Goal: Transaction & Acquisition: Purchase product/service

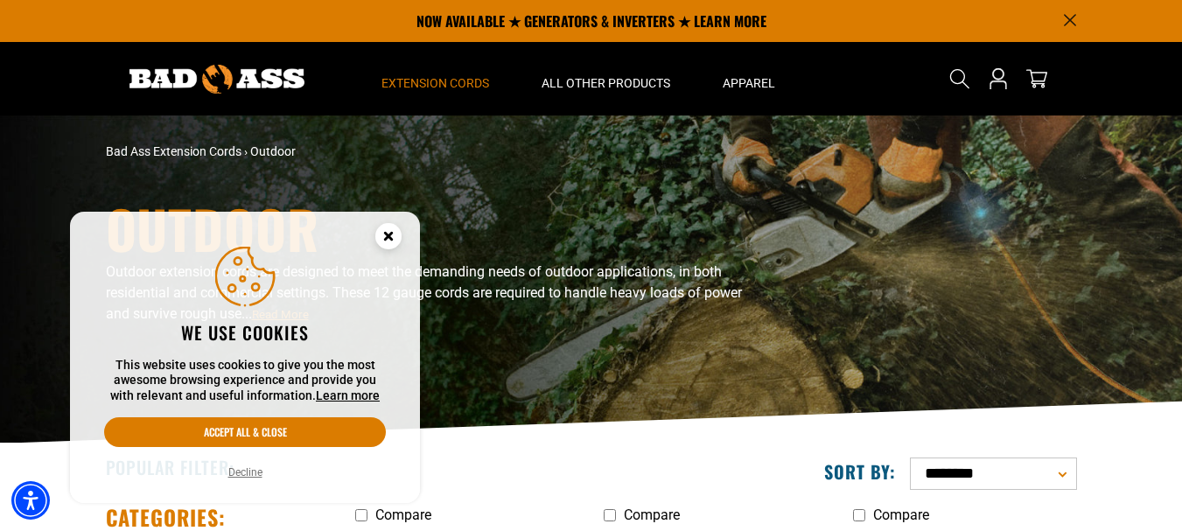
click at [400, 237] on circle "Close this option" at bounding box center [388, 236] width 26 height 26
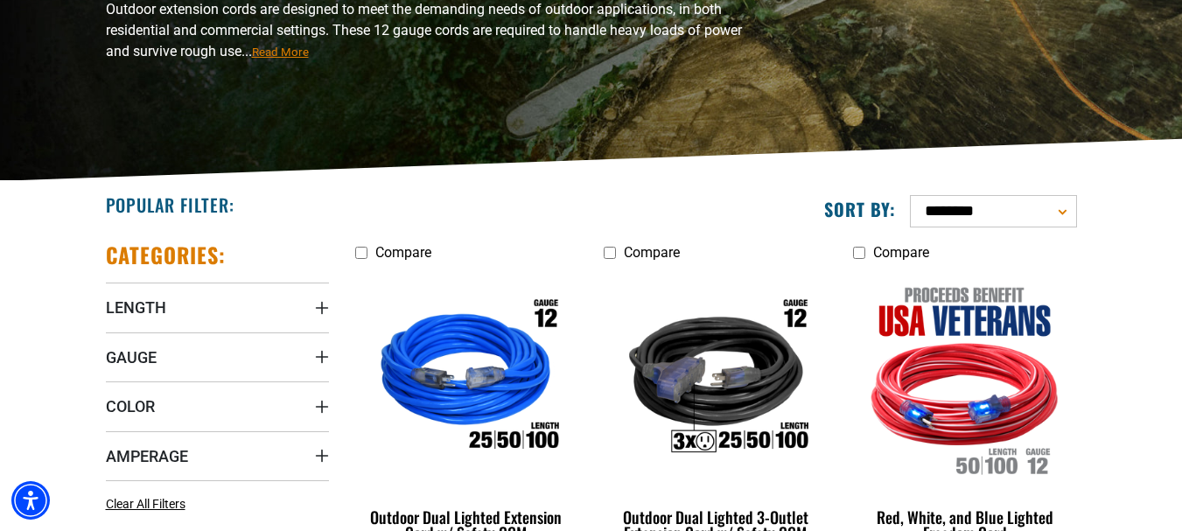
scroll to position [525, 0]
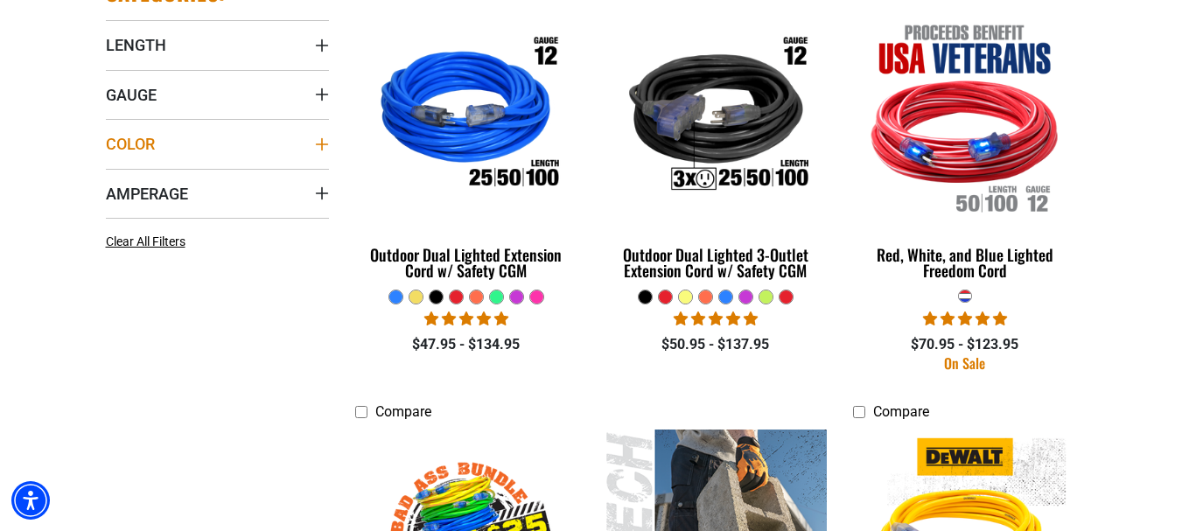
click at [320, 142] on icon "Color" at bounding box center [322, 144] width 14 height 14
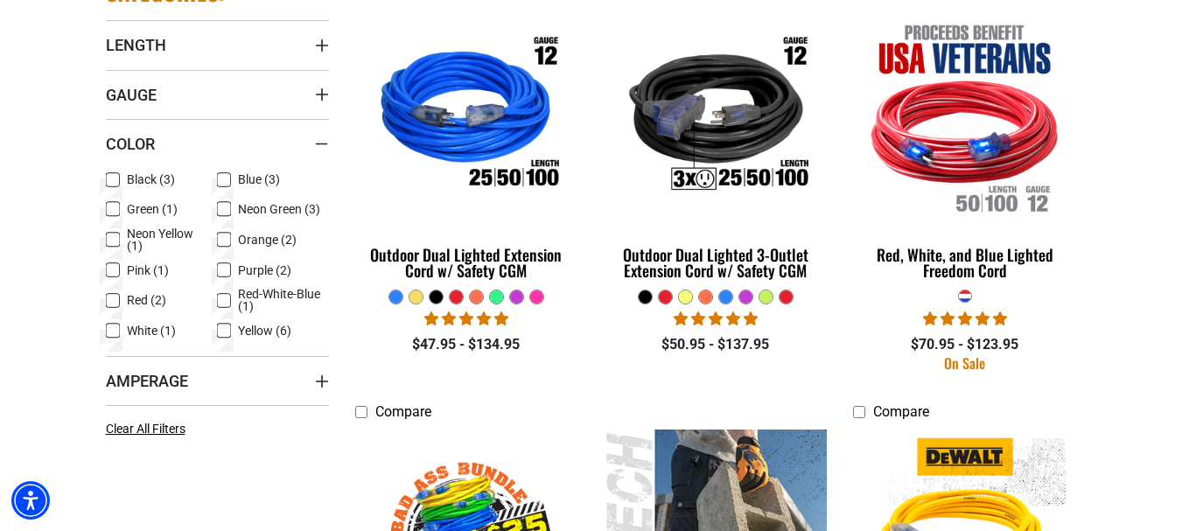
click at [115, 181] on icon at bounding box center [113, 180] width 14 height 23
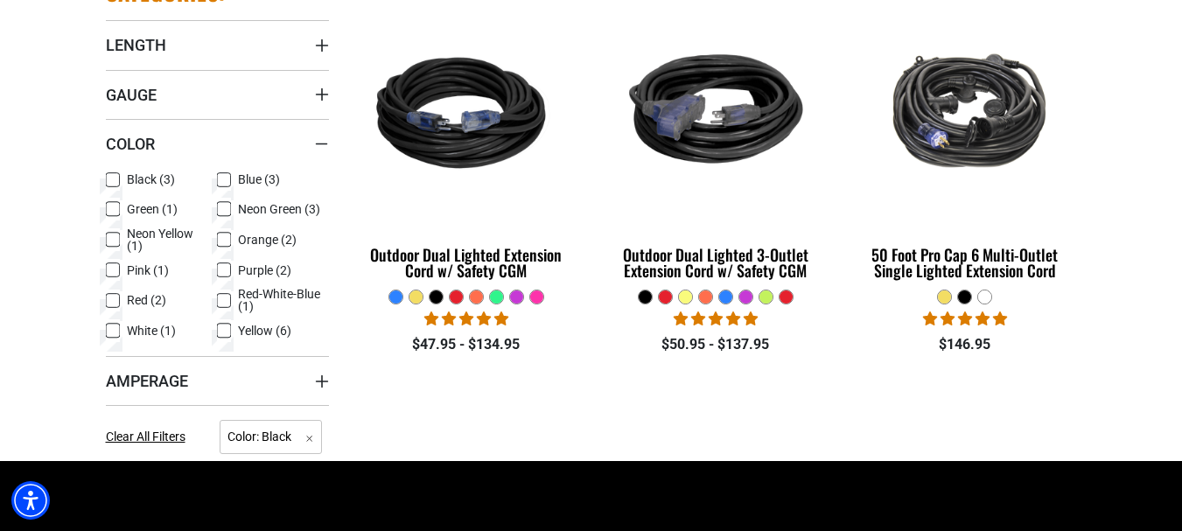
click at [219, 298] on icon at bounding box center [224, 301] width 14 height 23
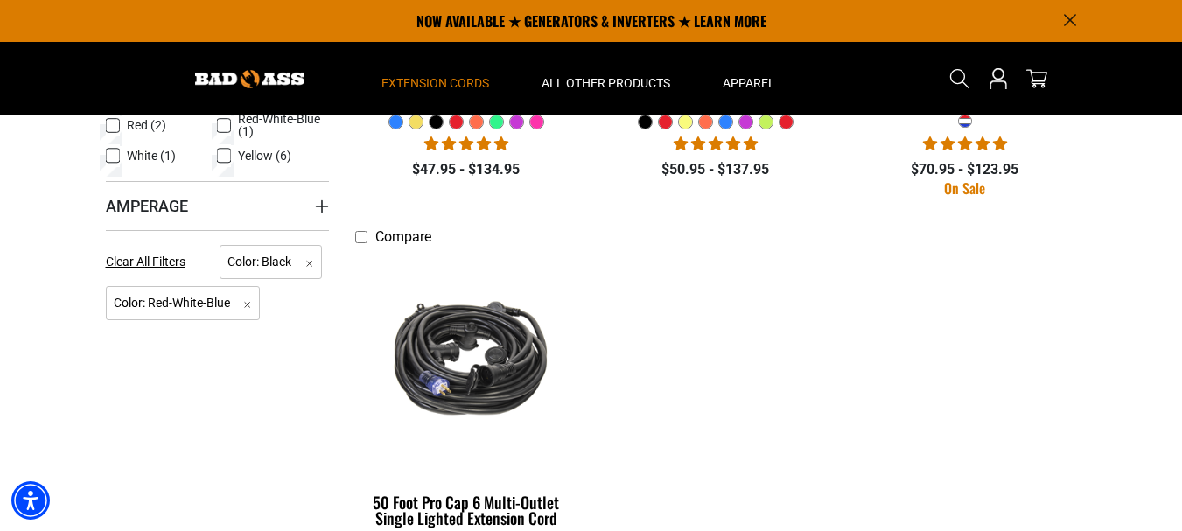
scroll to position [613, 0]
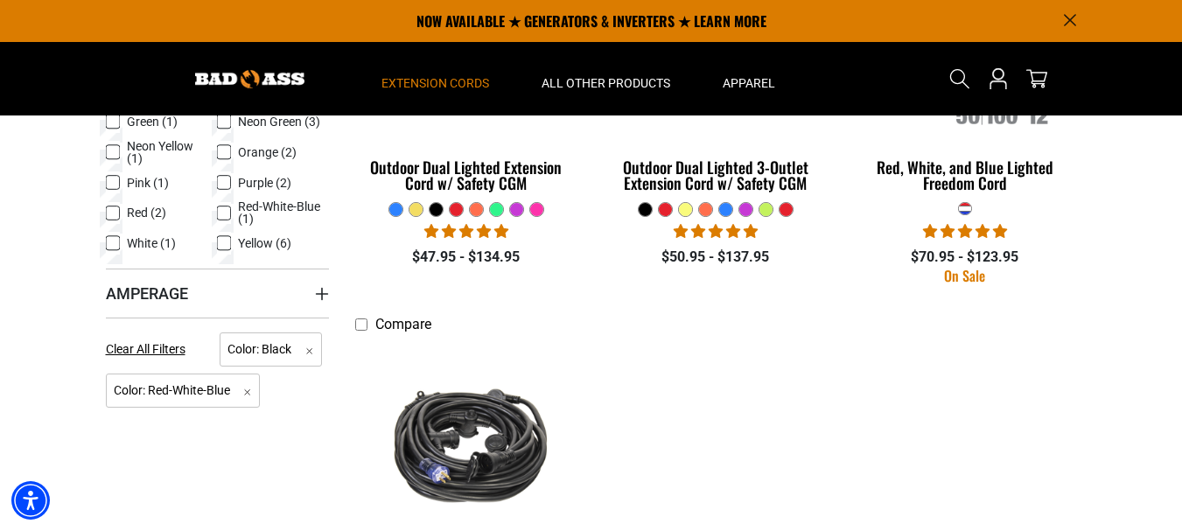
click at [224, 206] on rect at bounding box center [224, 213] width 14 height 14
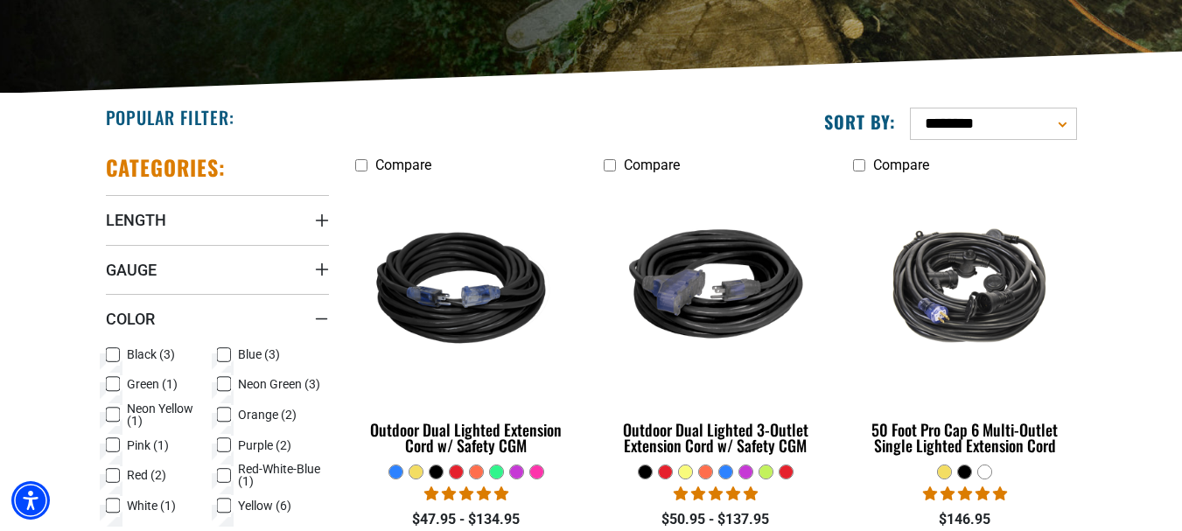
scroll to position [525, 0]
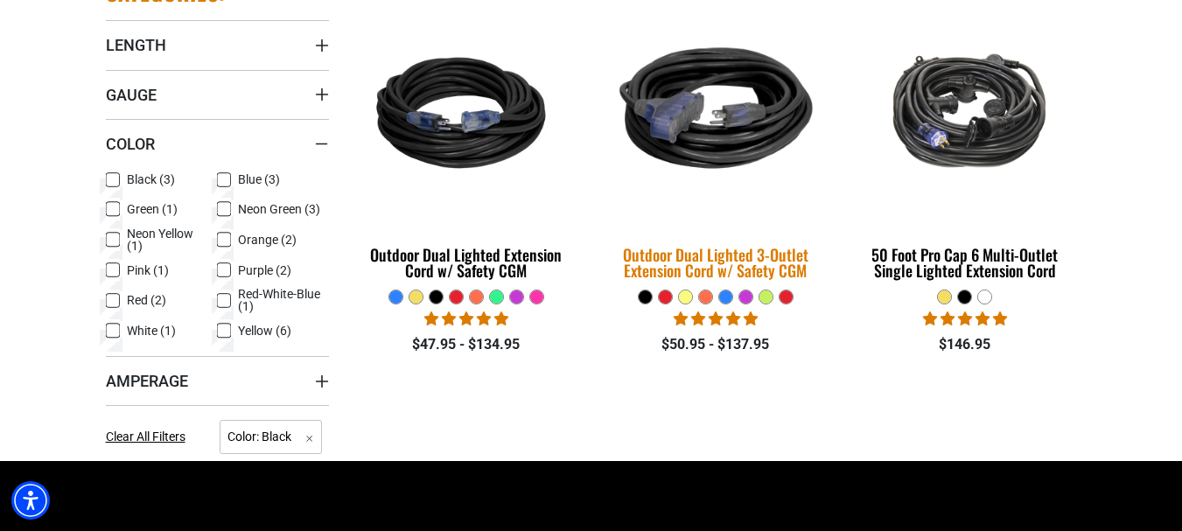
click at [669, 267] on div "Outdoor Dual Lighted 3-Outlet Extension Cord w/ Safety CGM" at bounding box center [715, 263] width 223 height 32
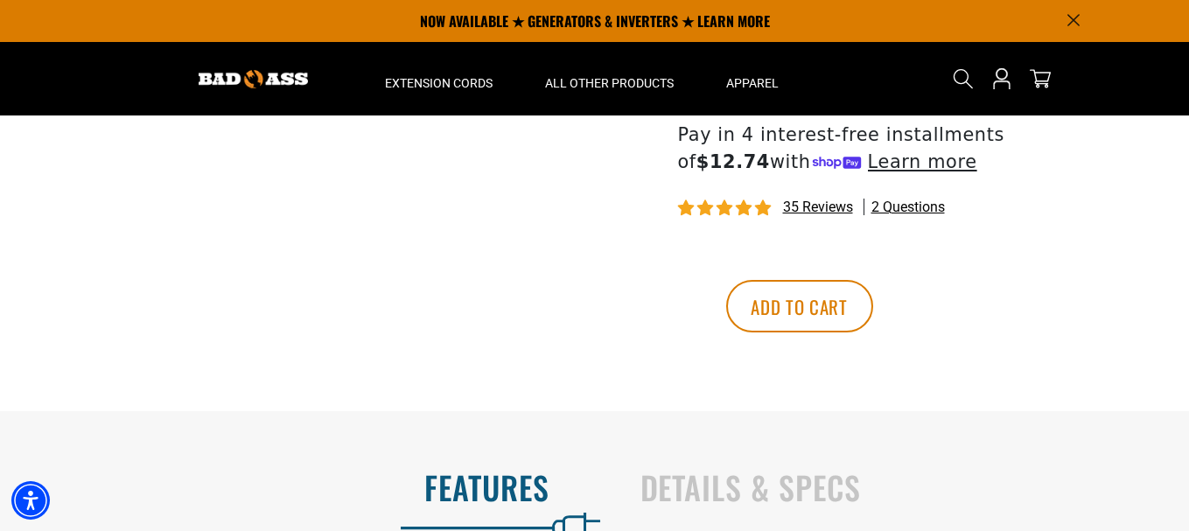
scroll to position [525, 0]
